Goal: Task Accomplishment & Management: Manage account settings

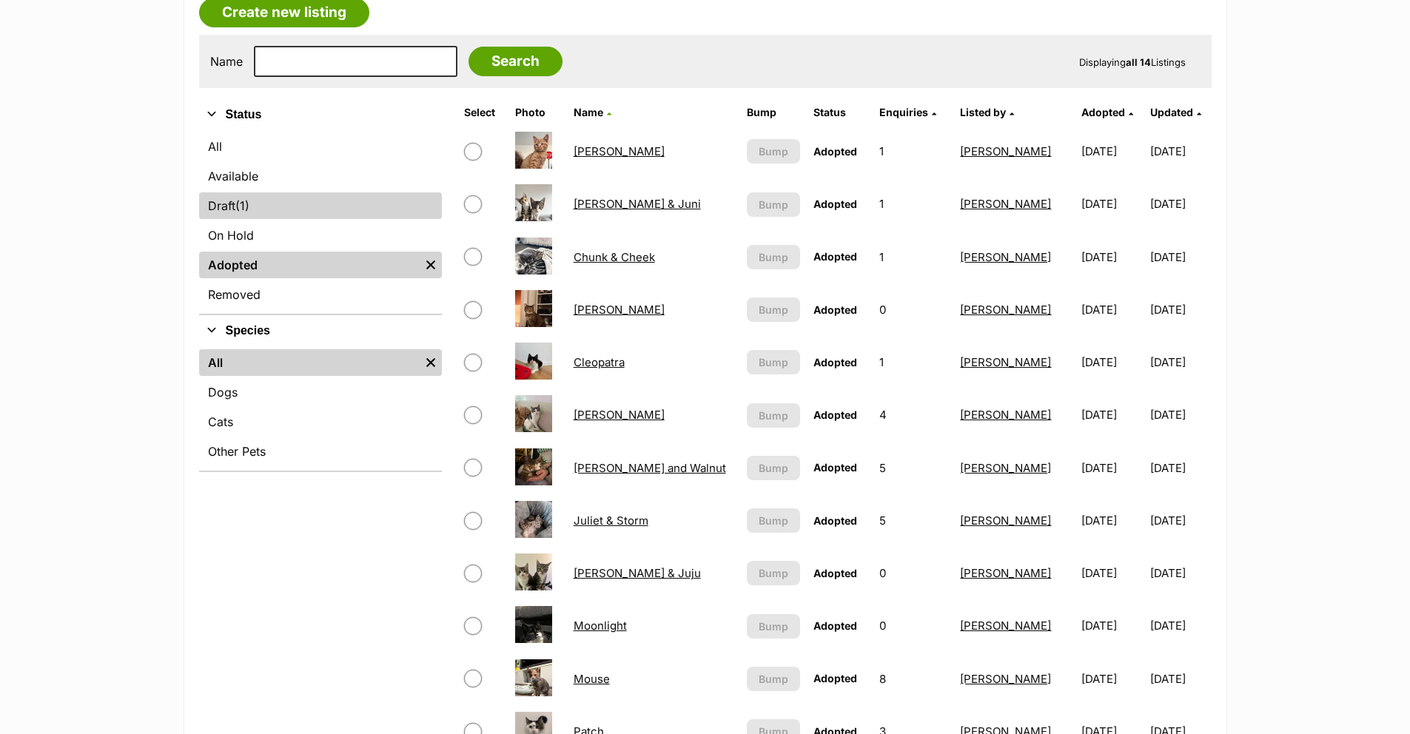
scroll to position [104, 0]
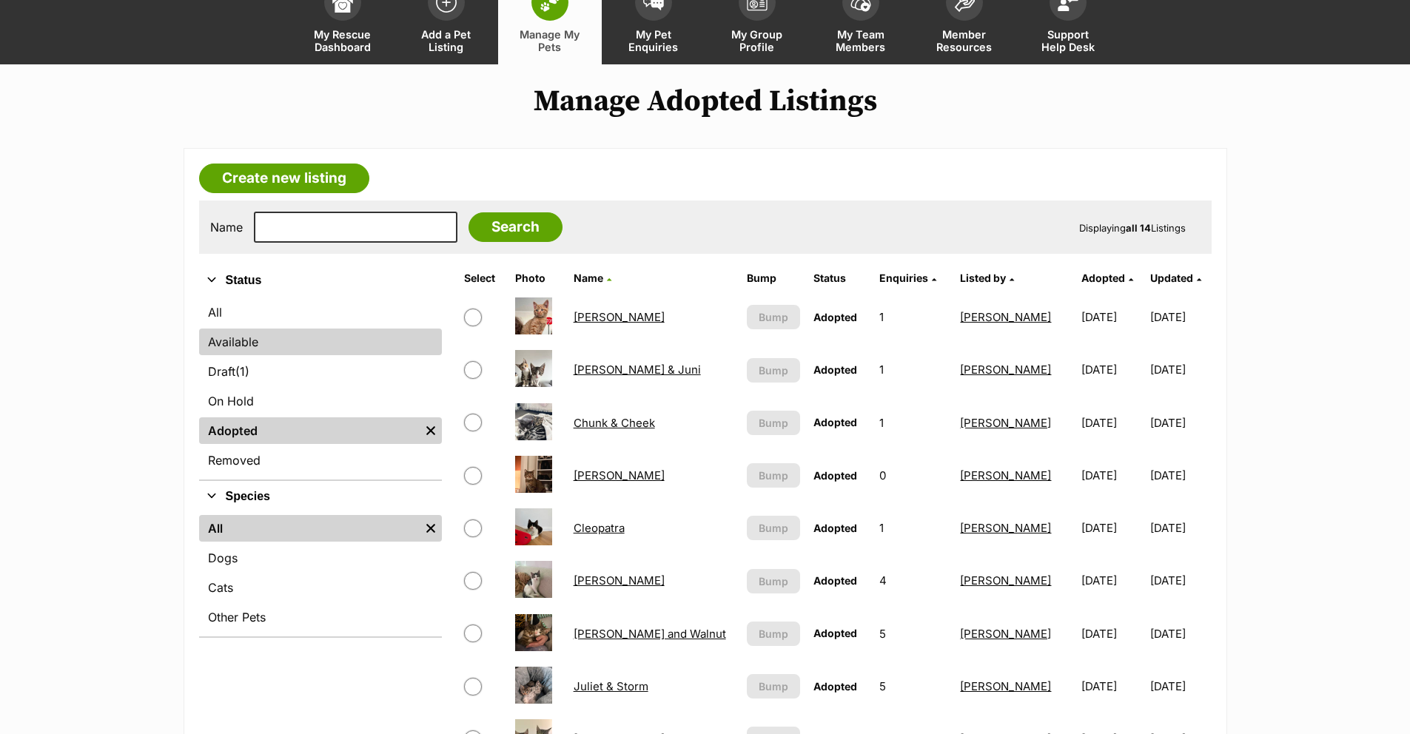
click at [278, 331] on link "Available" at bounding box center [320, 342] width 243 height 27
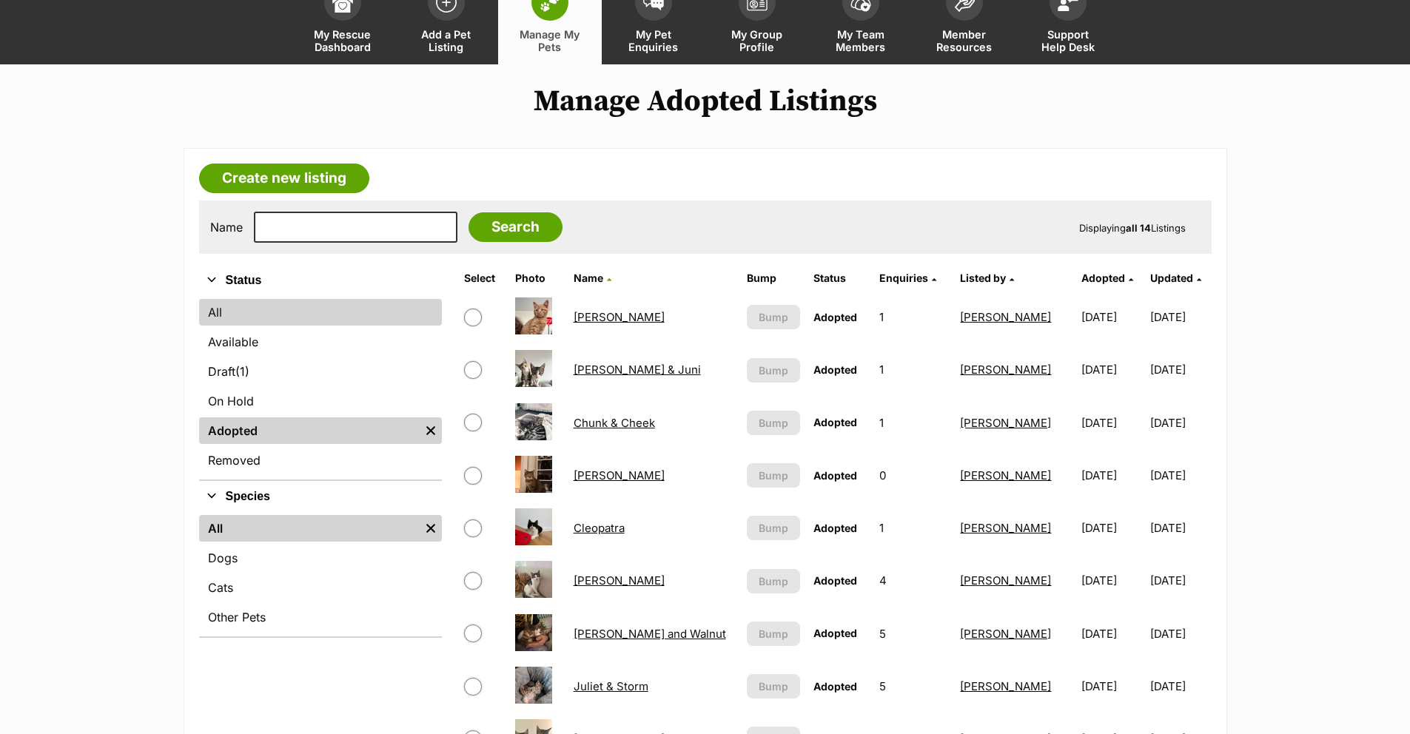
click at [286, 315] on link "All" at bounding box center [320, 312] width 243 height 27
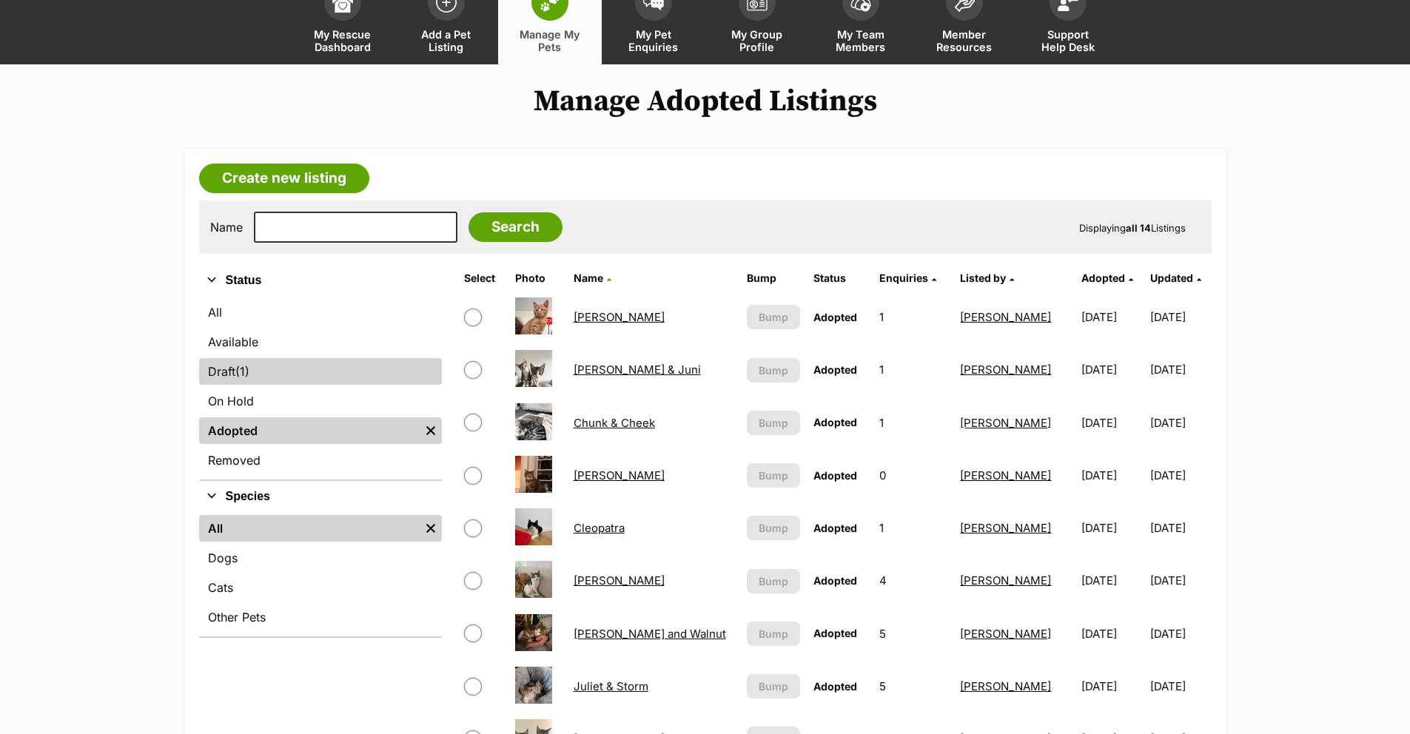
click at [288, 381] on link "Draft (1) Items" at bounding box center [320, 371] width 243 height 27
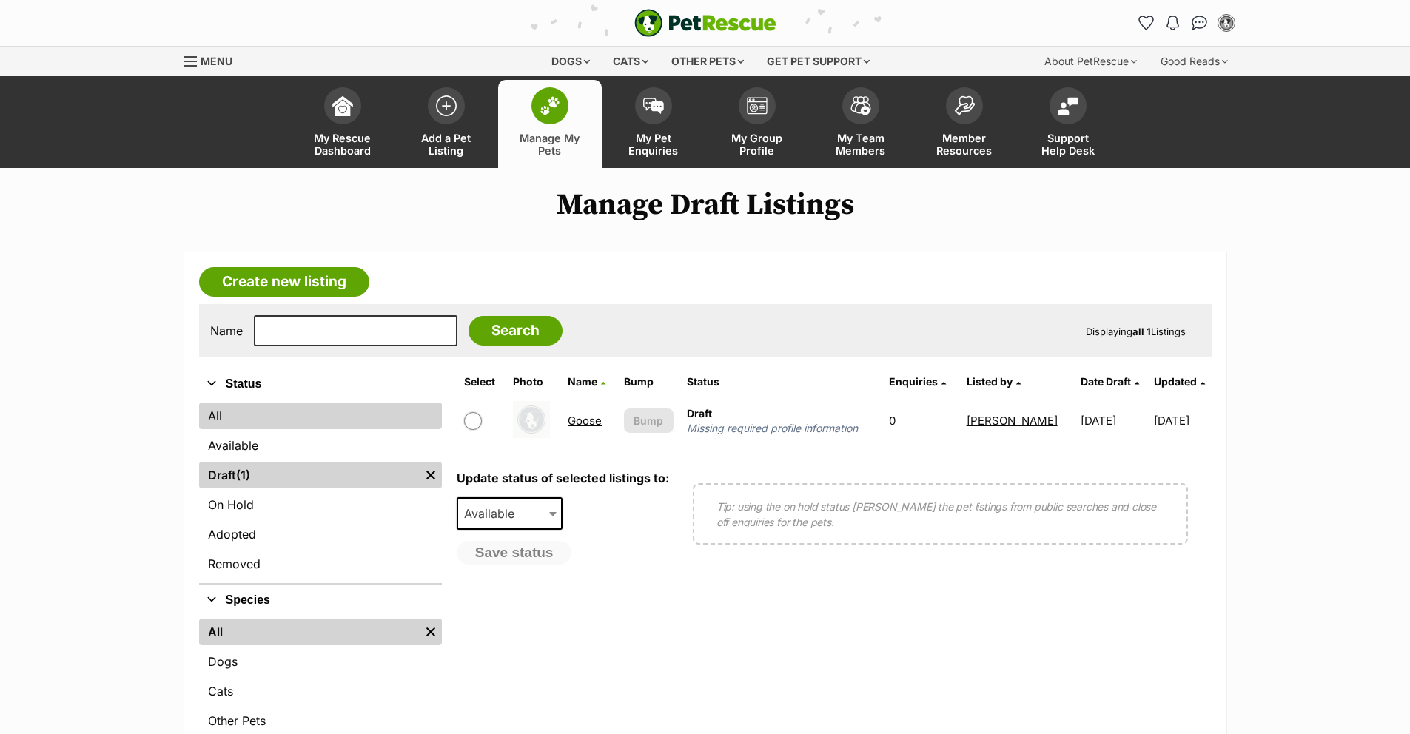
click at [289, 414] on link "All" at bounding box center [320, 416] width 243 height 27
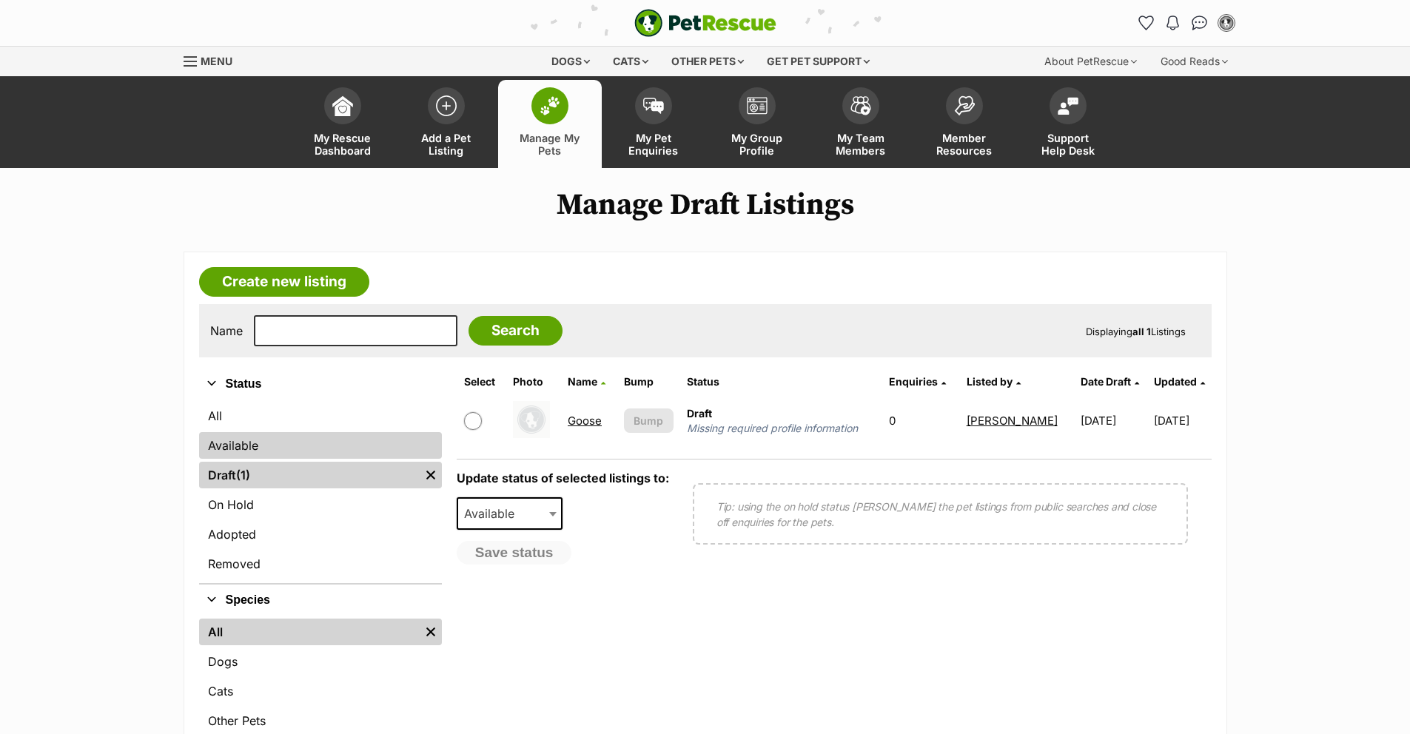
click at [263, 435] on link "Available" at bounding box center [320, 445] width 243 height 27
click at [317, 452] on link "Available" at bounding box center [320, 445] width 243 height 27
click at [625, 137] on span "My Pet Enquiries" at bounding box center [653, 144] width 67 height 25
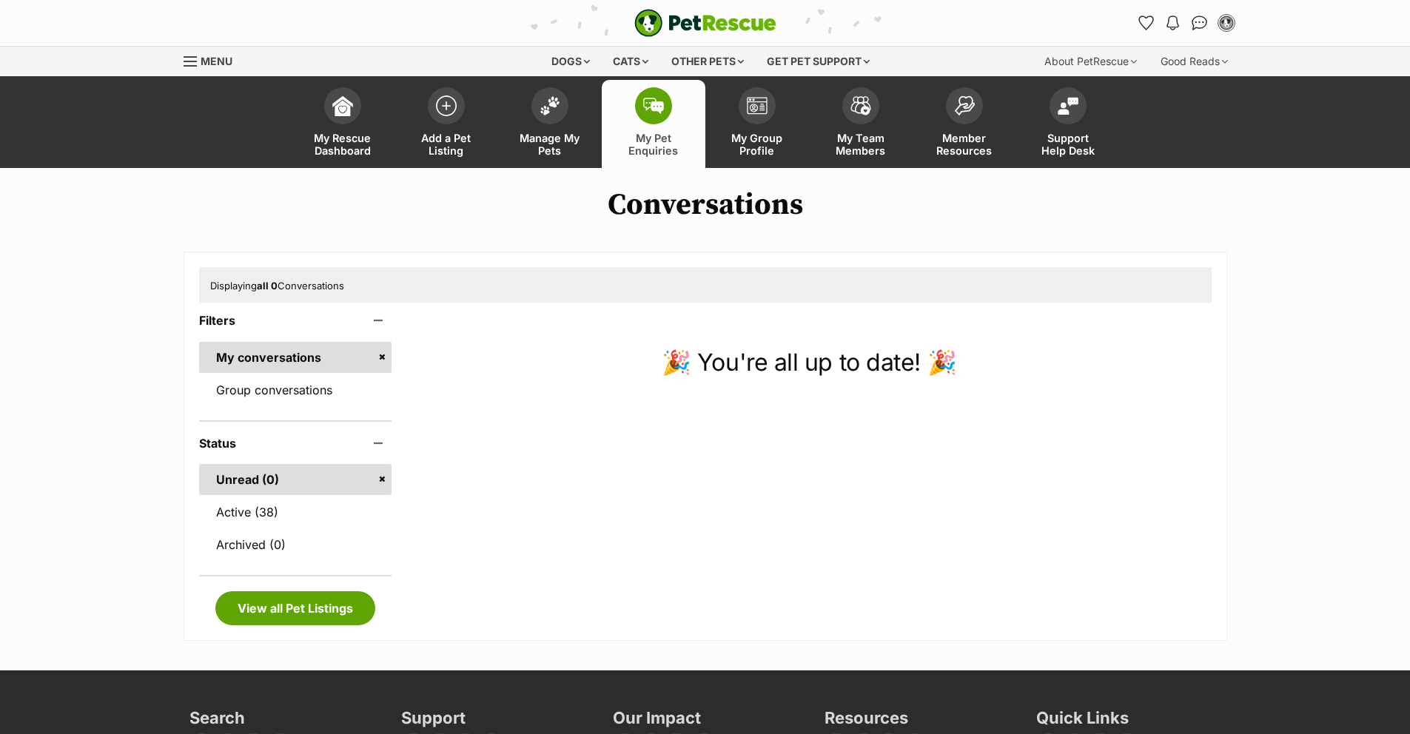
click at [567, 132] on span "Manage My Pets" at bounding box center [550, 144] width 67 height 25
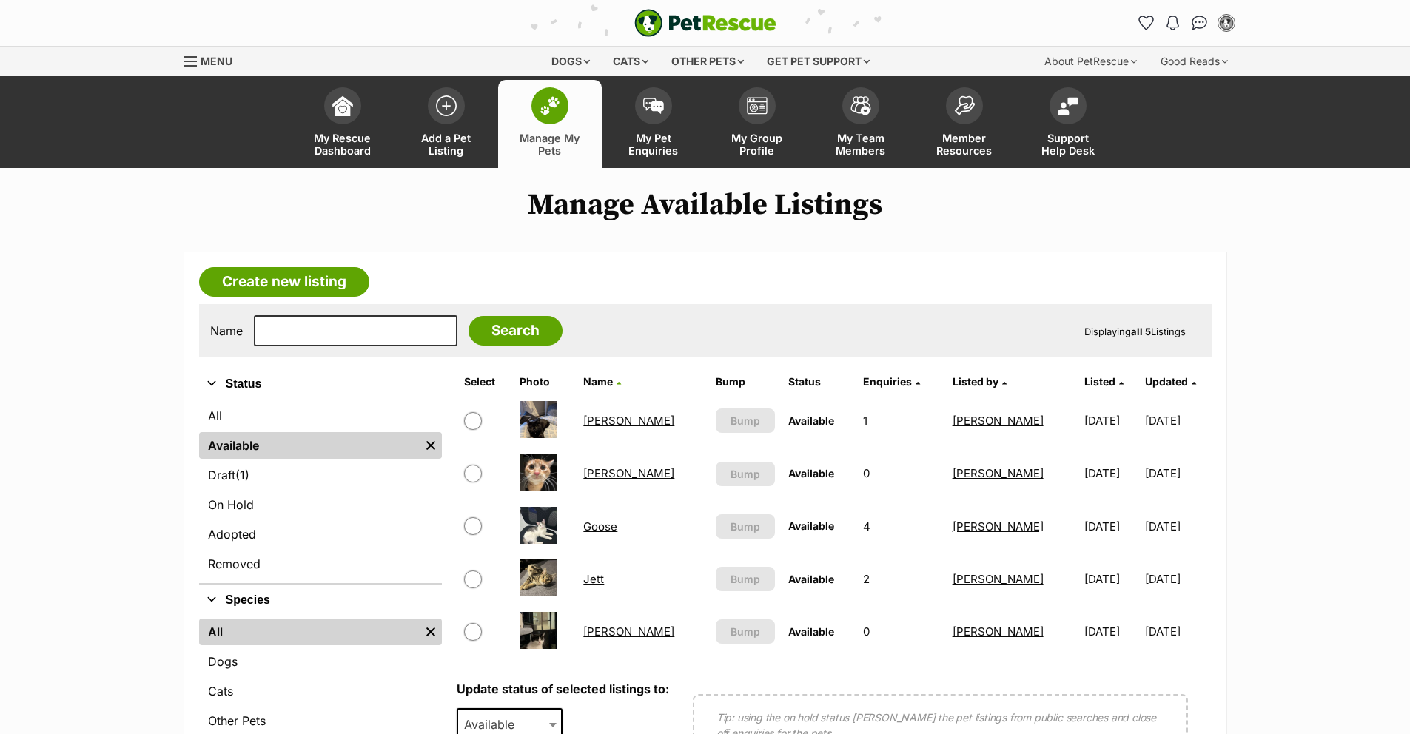
click at [619, 424] on link "[PERSON_NAME]" at bounding box center [628, 421] width 91 height 14
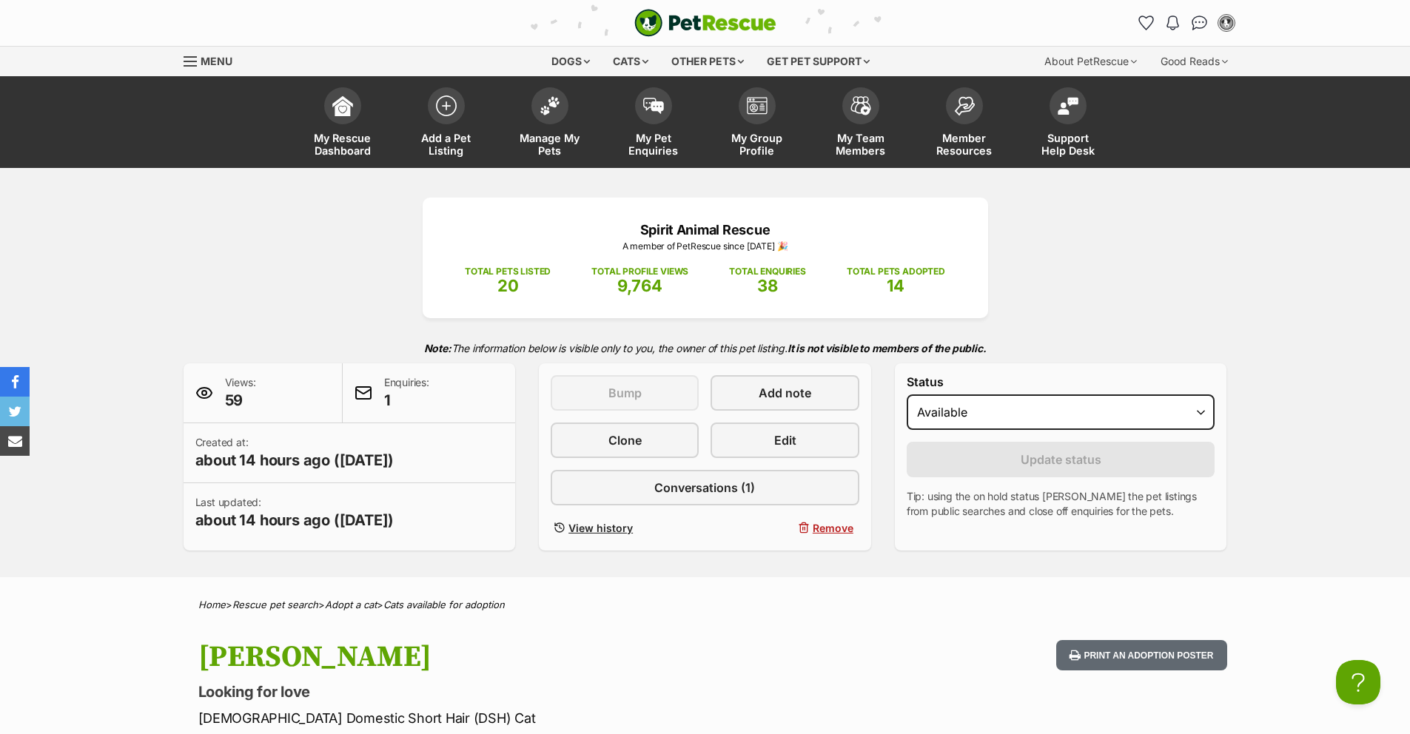
click at [258, 281] on div "Spirit Animal Rescue A member of PetRescue since [DATE] 🎉 TOTAL PETS LISTED 20 …" at bounding box center [705, 374] width 1088 height 353
